Goal: Information Seeking & Learning: Learn about a topic

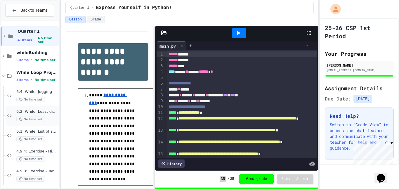
click at [49, 113] on span "6.2. While: Least divisor" at bounding box center [36, 111] width 41 height 5
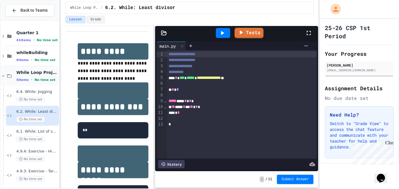
click at [3, 75] on icon at bounding box center [3, 75] width 5 height 5
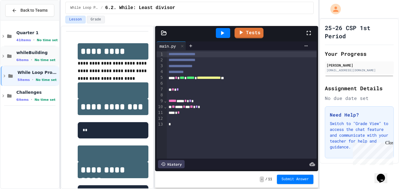
click at [4, 57] on icon at bounding box center [3, 55] width 5 height 5
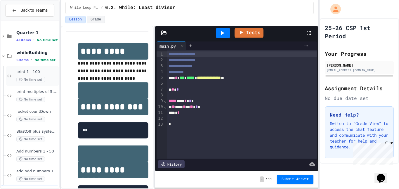
click at [11, 77] on icon at bounding box center [9, 75] width 7 height 5
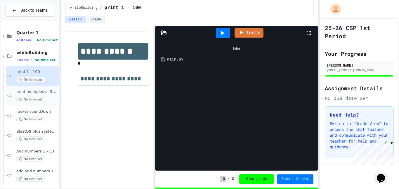
click at [8, 90] on div "print multiples of 5, 1-100 No time set" at bounding box center [32, 96] width 53 height 20
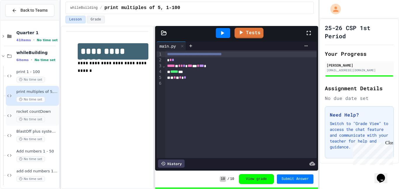
click at [9, 114] on icon at bounding box center [9, 115] width 7 height 5
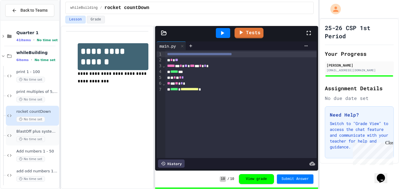
click at [12, 140] on div "BlastOff plus system check No time set" at bounding box center [32, 136] width 53 height 20
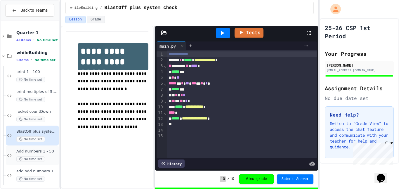
click at [9, 155] on icon at bounding box center [9, 155] width 7 height 5
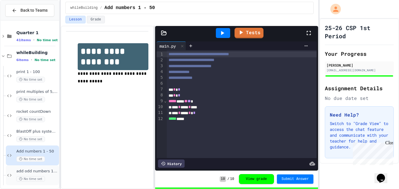
click at [10, 175] on icon at bounding box center [9, 175] width 7 height 5
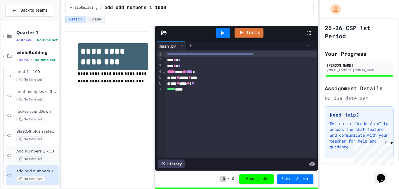
click at [9, 155] on icon at bounding box center [9, 155] width 7 height 5
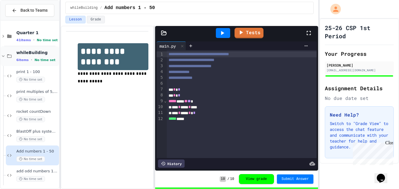
click at [4, 56] on icon at bounding box center [3, 55] width 5 height 5
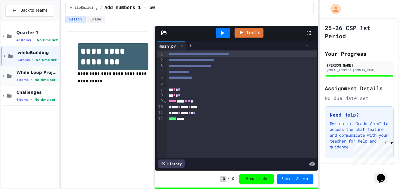
click at [4, 76] on icon at bounding box center [3, 75] width 5 height 5
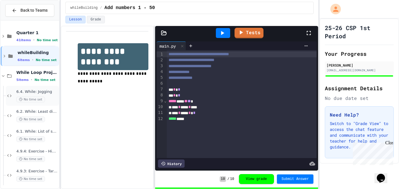
click at [8, 97] on icon at bounding box center [9, 95] width 7 height 5
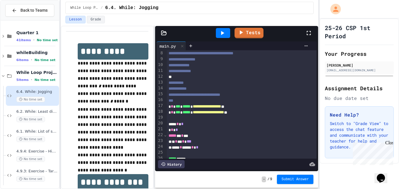
scroll to position [46, 0]
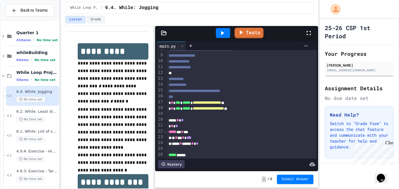
click at [264, 163] on div at bounding box center [249, 164] width 131 height 8
click at [46, 116] on div "No time set" at bounding box center [36, 119] width 41 height 6
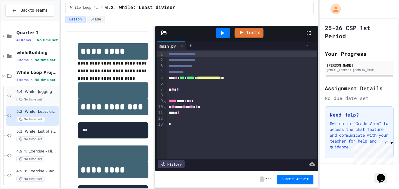
click at [38, 91] on span "6.4. While: Jogging" at bounding box center [36, 91] width 41 height 5
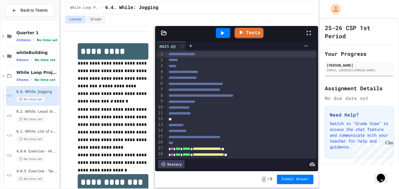
click at [243, 27] on div "Tests" at bounding box center [239, 33] width 133 height 16
click at [241, 36] on link "Tests" at bounding box center [248, 32] width 27 height 11
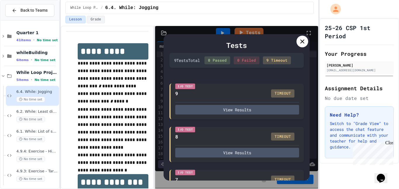
click at [300, 43] on icon at bounding box center [302, 41] width 7 height 7
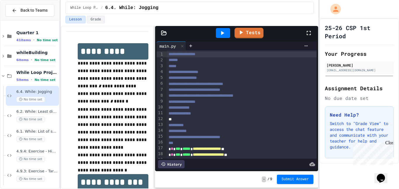
scroll to position [46, 0]
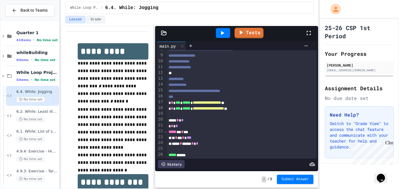
click at [180, 136] on div "* * * * ***" at bounding box center [242, 138] width 150 height 6
click at [219, 35] on icon at bounding box center [222, 32] width 7 height 7
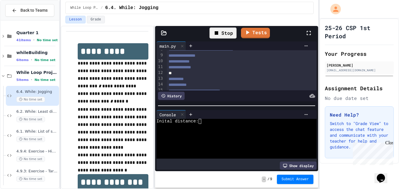
click at [205, 115] on div at bounding box center [253, 114] width 116 height 5
click at [203, 122] on textarea "Terminal input" at bounding box center [202, 121] width 3 height 5
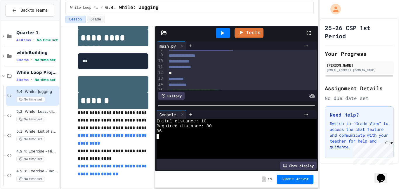
scroll to position [0, 0]
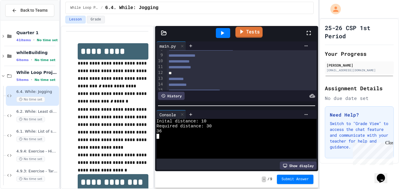
click at [238, 29] on icon at bounding box center [241, 31] width 7 height 7
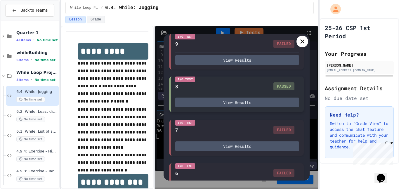
scroll to position [51, 0]
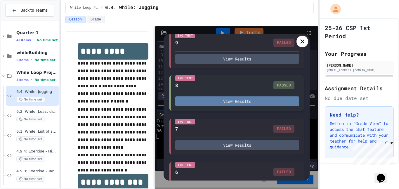
click at [246, 103] on button "View Results" at bounding box center [237, 101] width 124 height 10
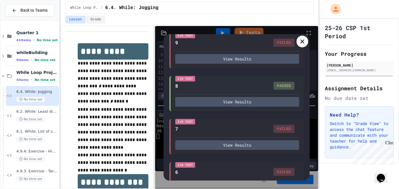
click at [302, 41] on icon at bounding box center [302, 41] width 4 height 4
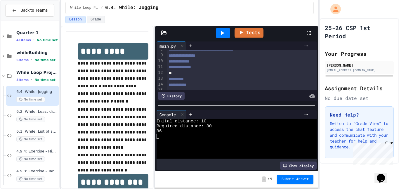
click at [225, 33] on icon at bounding box center [222, 32] width 7 height 7
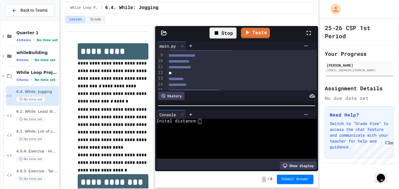
click at [202, 122] on textarea "Terminal input" at bounding box center [202, 121] width 3 height 5
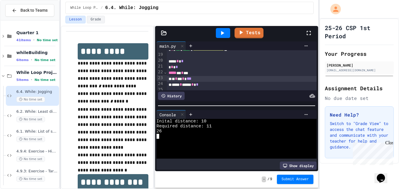
scroll to position [114, 0]
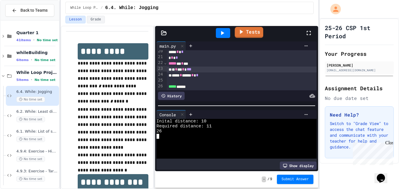
click at [241, 34] on icon at bounding box center [241, 31] width 7 height 7
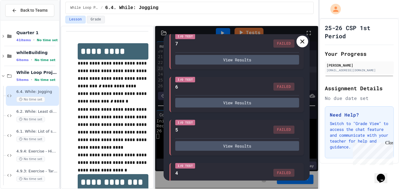
scroll to position [144, 0]
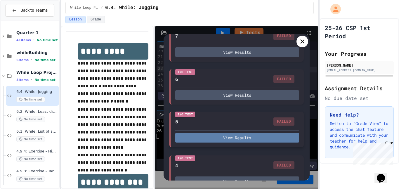
click at [246, 136] on button "View Results" at bounding box center [237, 138] width 124 height 10
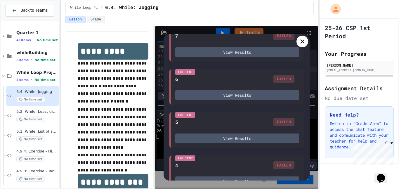
click at [306, 42] on div at bounding box center [302, 42] width 12 height 12
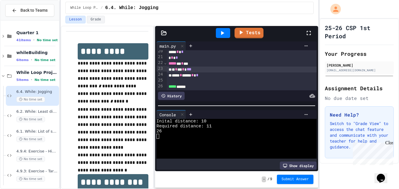
click at [229, 32] on div at bounding box center [223, 33] width 14 height 10
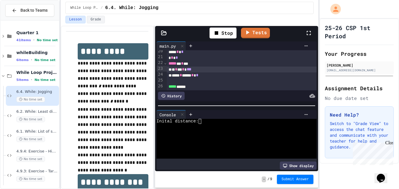
click at [202, 122] on textarea "Terminal input" at bounding box center [202, 121] width 3 height 5
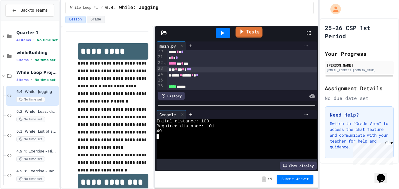
click at [249, 35] on link "Tests" at bounding box center [249, 32] width 27 height 11
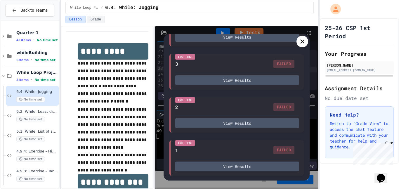
scroll to position [0, 0]
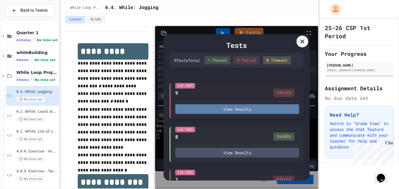
click at [224, 106] on button "View Results" at bounding box center [237, 109] width 124 height 10
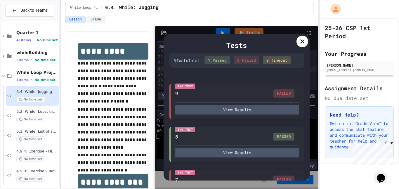
click at [302, 42] on icon at bounding box center [302, 41] width 4 height 4
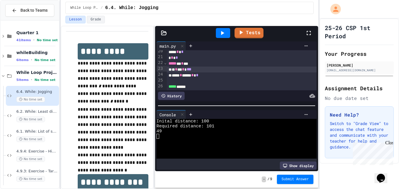
click at [259, 142] on div at bounding box center [233, 141] width 155 height 5
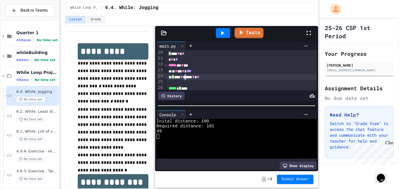
scroll to position [114, 0]
drag, startPoint x: 190, startPoint y: 75, endPoint x: 214, endPoint y: 76, distance: 24.2
click at [214, 76] on div "**** * **** * *" at bounding box center [242, 76] width 150 height 6
click at [223, 29] on icon at bounding box center [222, 32] width 7 height 7
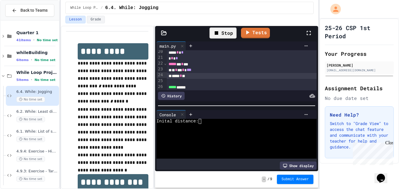
click at [203, 119] on textarea "Terminal input" at bounding box center [202, 121] width 3 height 5
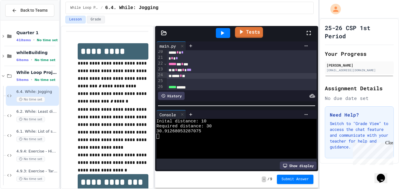
click at [247, 33] on link "Tests" at bounding box center [249, 32] width 28 height 11
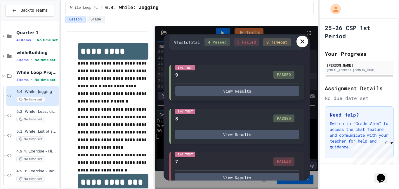
scroll to position [25, 0]
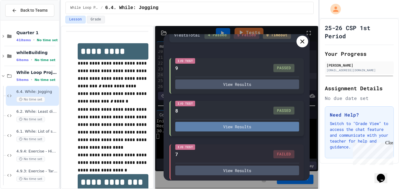
click at [265, 128] on button "View Results" at bounding box center [237, 127] width 124 height 10
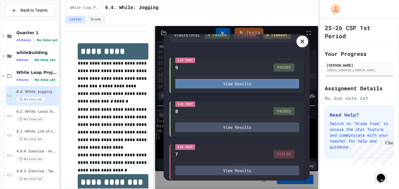
click at [248, 88] on button "View Results" at bounding box center [237, 84] width 124 height 10
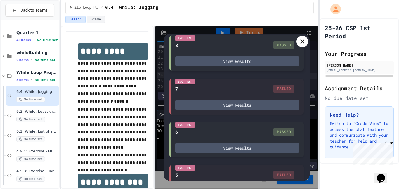
scroll to position [115, 0]
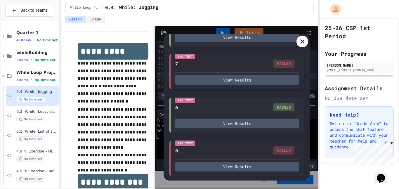
click at [241, 73] on div "View Results" at bounding box center [237, 78] width 124 height 12
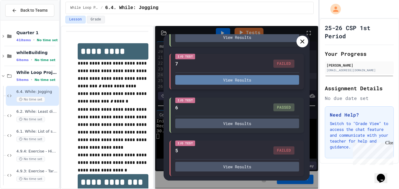
click at [241, 80] on button "View Results" at bounding box center [237, 80] width 124 height 10
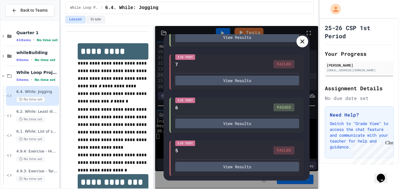
click at [298, 42] on div at bounding box center [302, 42] width 12 height 12
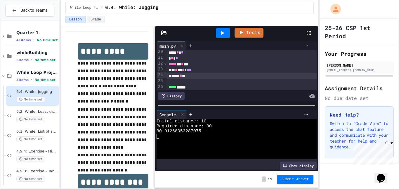
click at [224, 32] on icon at bounding box center [222, 32] width 7 height 7
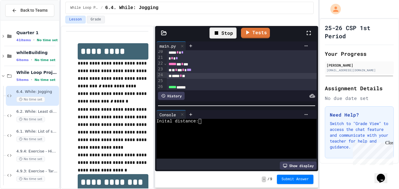
click at [202, 122] on textarea "Terminal input" at bounding box center [202, 121] width 3 height 5
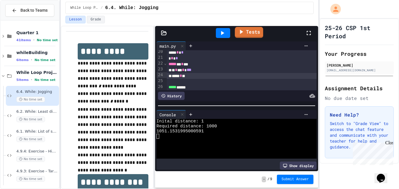
click at [239, 34] on icon at bounding box center [241, 31] width 7 height 7
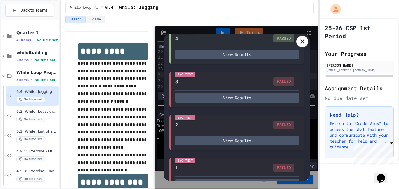
scroll to position [284, 0]
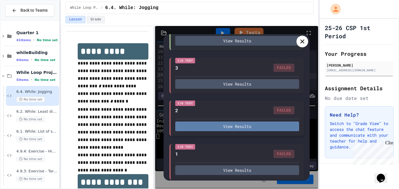
click at [239, 124] on button "View Results" at bounding box center [237, 126] width 124 height 10
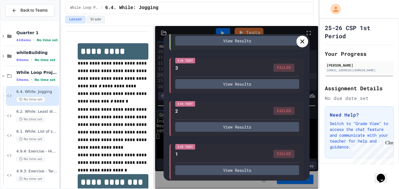
click at [303, 36] on div at bounding box center [302, 42] width 12 height 12
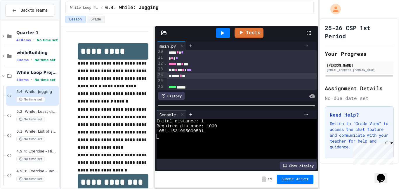
scroll to position [114, 0]
click at [193, 78] on div at bounding box center [242, 81] width 150 height 6
click at [223, 33] on icon at bounding box center [222, 33] width 3 height 4
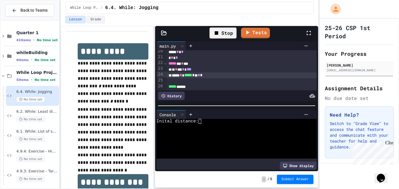
click at [203, 122] on textarea "Terminal input" at bounding box center [202, 121] width 3 height 5
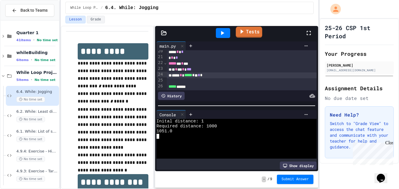
click at [252, 32] on link "Tests" at bounding box center [249, 32] width 26 height 11
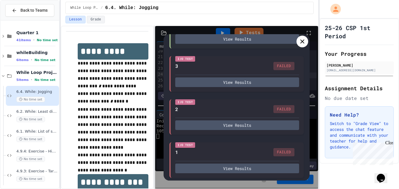
scroll to position [288, 0]
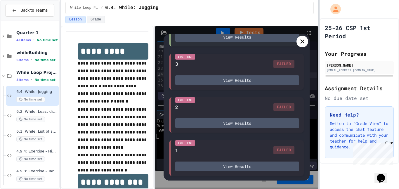
click at [318, 56] on div at bounding box center [318, 94] width 1 height 189
click at [304, 44] on icon at bounding box center [302, 41] width 7 height 7
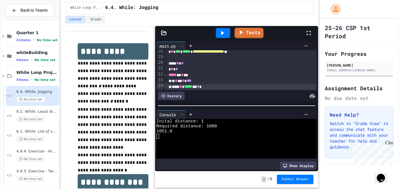
scroll to position [103, 0]
drag, startPoint x: 213, startPoint y: 86, endPoint x: 173, endPoint y: 86, distance: 40.0
click at [173, 86] on div "**** * ***** *** * *" at bounding box center [242, 87] width 150 height 6
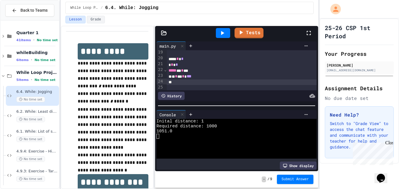
scroll to position [110, 0]
click at [226, 34] on icon at bounding box center [222, 32] width 7 height 7
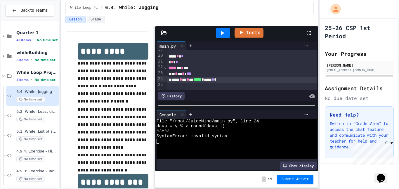
click at [201, 79] on span "*****" at bounding box center [198, 79] width 8 height 4
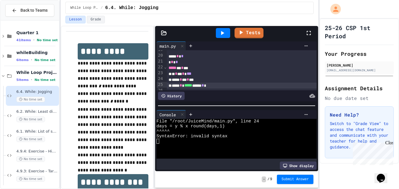
click at [221, 36] on icon at bounding box center [222, 32] width 7 height 7
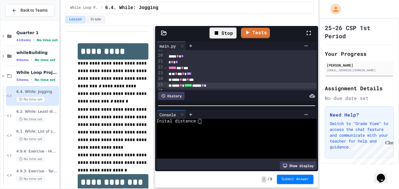
click at [201, 121] on textarea "Terminal input" at bounding box center [202, 121] width 3 height 5
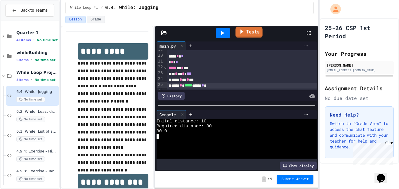
click at [249, 32] on link "Tests" at bounding box center [248, 32] width 27 height 11
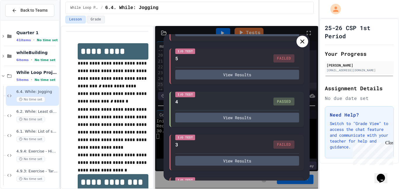
scroll to position [208, 0]
click at [229, 121] on div "I/O Test 4 PASSED View Results" at bounding box center [236, 109] width 134 height 36
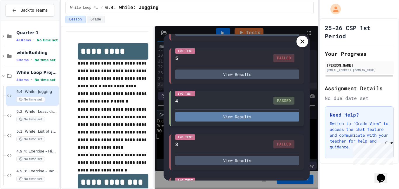
click at [261, 112] on button "View Results" at bounding box center [237, 117] width 124 height 10
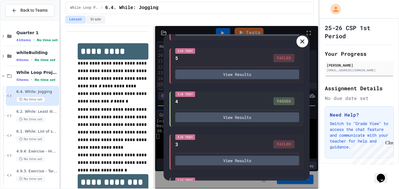
click at [302, 45] on div at bounding box center [302, 42] width 12 height 12
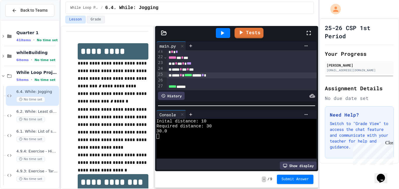
scroll to position [120, 0]
click at [202, 68] on div "**** * * * *" at bounding box center [242, 70] width 150 height 6
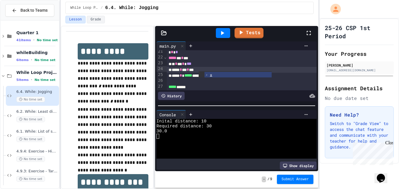
click at [224, 32] on icon at bounding box center [222, 32] width 7 height 7
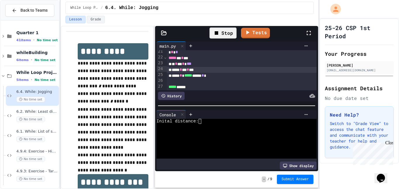
click at [203, 121] on textarea "Terminal input" at bounding box center [202, 121] width 3 height 5
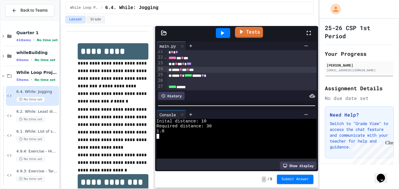
click at [249, 36] on link "Tests" at bounding box center [249, 32] width 28 height 11
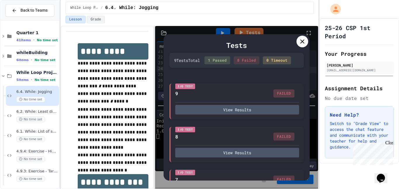
click at [302, 47] on div at bounding box center [302, 42] width 12 height 12
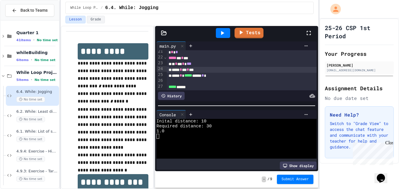
click at [201, 69] on div "**** * * * *" at bounding box center [242, 70] width 150 height 6
click at [222, 40] on div at bounding box center [223, 33] width 20 height 16
click at [222, 34] on icon at bounding box center [222, 33] width 3 height 4
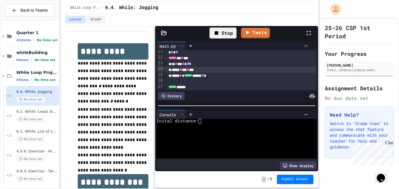
click at [204, 121] on div "Inital distance:" at bounding box center [233, 121] width 155 height 5
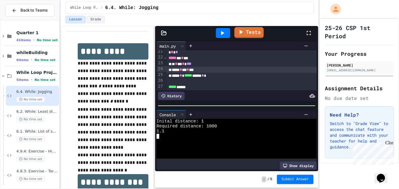
click at [256, 32] on link "Tests" at bounding box center [248, 32] width 29 height 11
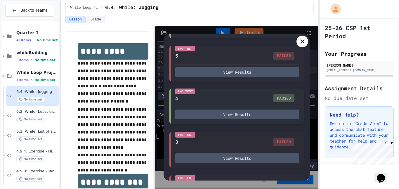
scroll to position [211, 0]
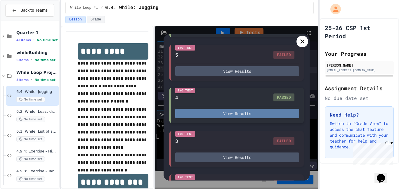
click at [243, 117] on button "View Results" at bounding box center [237, 114] width 124 height 10
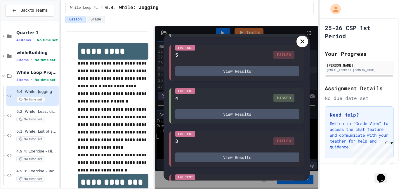
click at [303, 42] on icon at bounding box center [302, 41] width 4 height 4
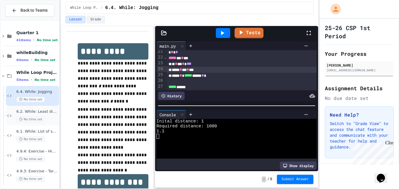
click at [53, 113] on span "6.2. While: Least divisor" at bounding box center [36, 111] width 41 height 5
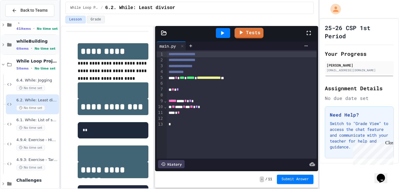
scroll to position [13, 0]
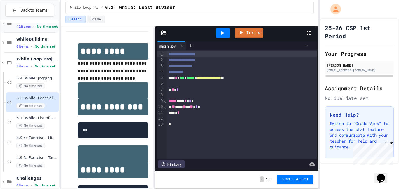
click at [2, 25] on icon at bounding box center [3, 22] width 5 height 5
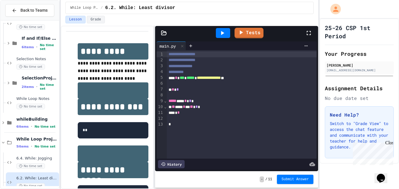
scroll to position [252, 0]
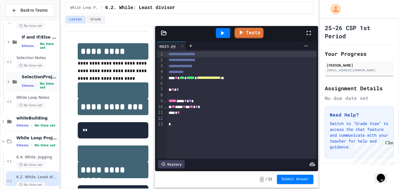
click at [8, 82] on icon at bounding box center [9, 82] width 2 height 3
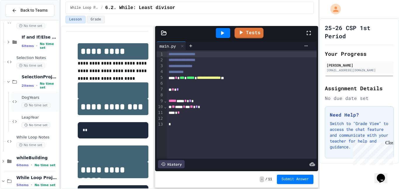
click at [16, 100] on icon at bounding box center [14, 101] width 7 height 5
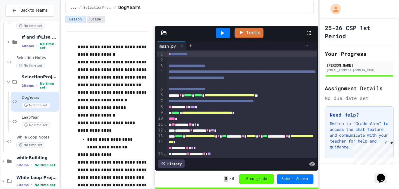
click at [97, 20] on button "Grade" at bounding box center [96, 20] width 18 height 8
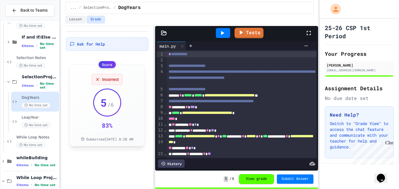
click at [112, 67] on div "Score" at bounding box center [106, 64] width 17 height 7
click at [106, 84] on div "Incorrect" at bounding box center [106, 79] width 31 height 11
click at [8, 82] on icon at bounding box center [8, 82] width 3 height 2
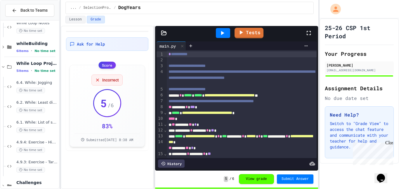
scroll to position [340, 0]
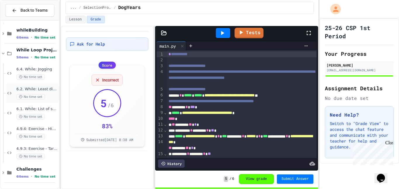
click at [37, 84] on div "6.2. While: Least divisor No time set" at bounding box center [32, 93] width 53 height 20
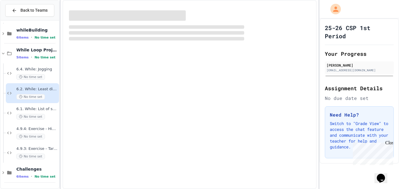
scroll to position [333, 0]
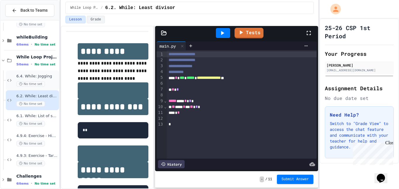
click at [52, 79] on div "6.4. While: Jogging No time set" at bounding box center [36, 80] width 41 height 13
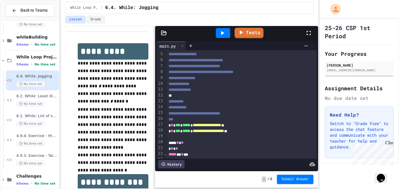
scroll to position [52, 0]
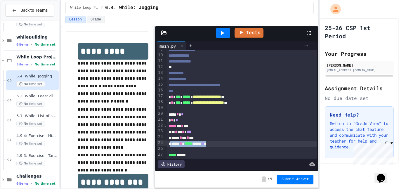
drag, startPoint x: 170, startPoint y: 142, endPoint x: 250, endPoint y: 144, distance: 79.4
click at [250, 144] on div "**** * ***** ****** * *" at bounding box center [242, 144] width 150 height 6
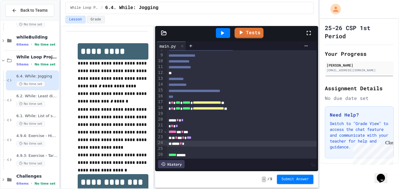
scroll to position [46, 0]
click at [9, 81] on icon at bounding box center [9, 80] width 7 height 5
click at [4, 42] on icon at bounding box center [3, 40] width 5 height 5
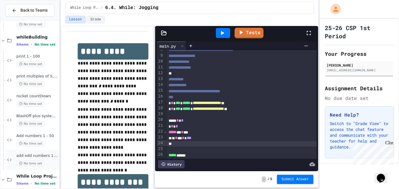
click at [42, 161] on span "No time set" at bounding box center [30, 164] width 29 height 6
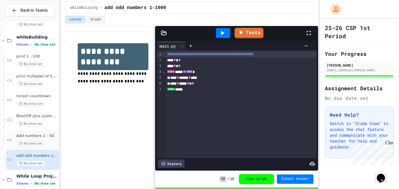
click at [6, 139] on icon at bounding box center [9, 139] width 7 height 5
